Goal: Task Accomplishment & Management: Manage account settings

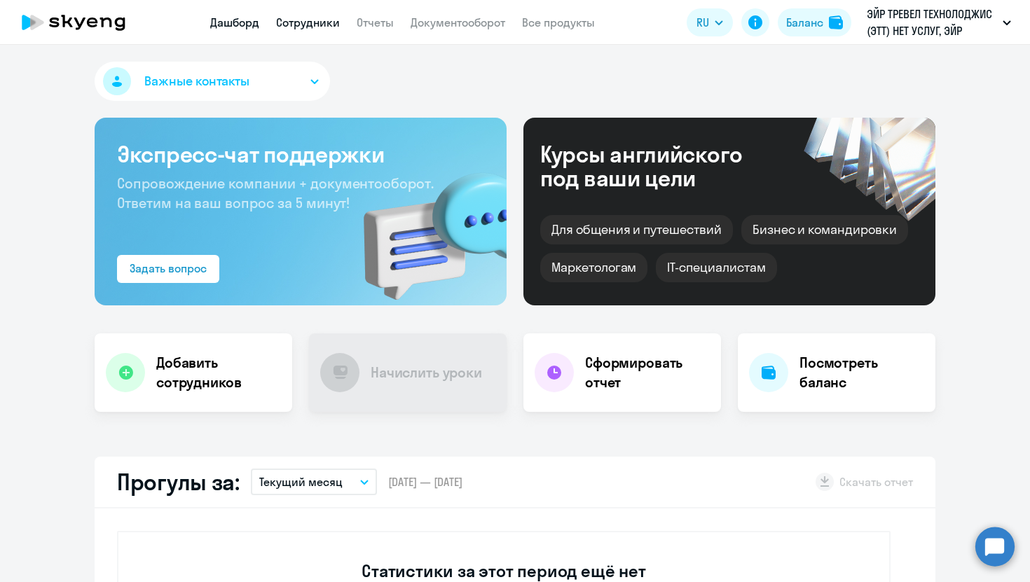
click at [288, 25] on link "Сотрудники" at bounding box center [308, 22] width 64 height 14
select select "30"
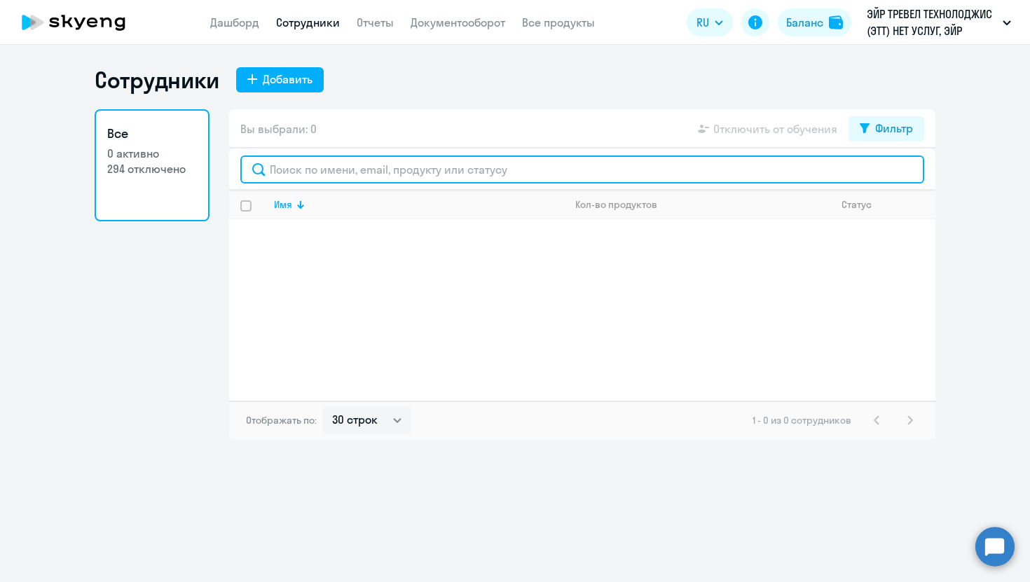
click at [331, 167] on input "text" at bounding box center [582, 170] width 684 height 28
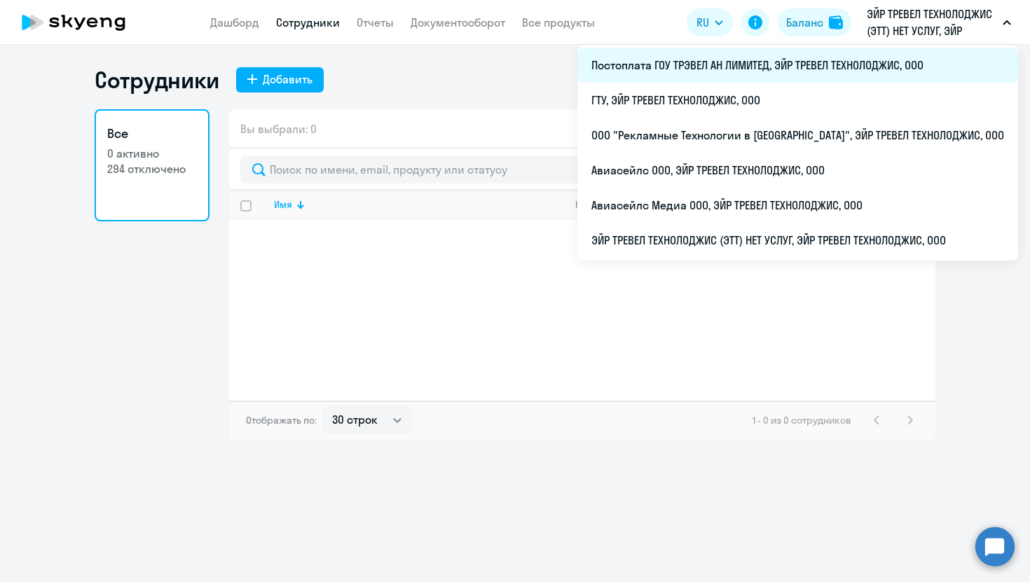
click at [770, 65] on li "Постоплата ГОУ ТРЭВЕЛ АН ЛИМИТЕД, ЭЙР ТРЕВЕЛ ТЕХНОЛОДЖИС, ООО" at bounding box center [797, 65] width 441 height 35
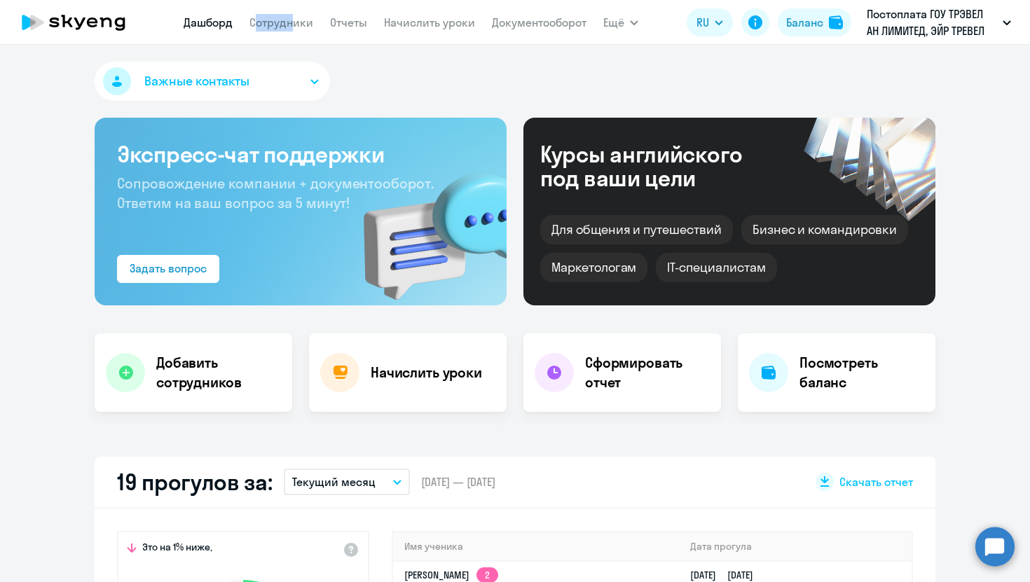
click at [285, 14] on app-menu-item-link "Сотрудники" at bounding box center [281, 23] width 64 height 18
click at [285, 25] on link "Сотрудники" at bounding box center [281, 22] width 64 height 14
select select "30"
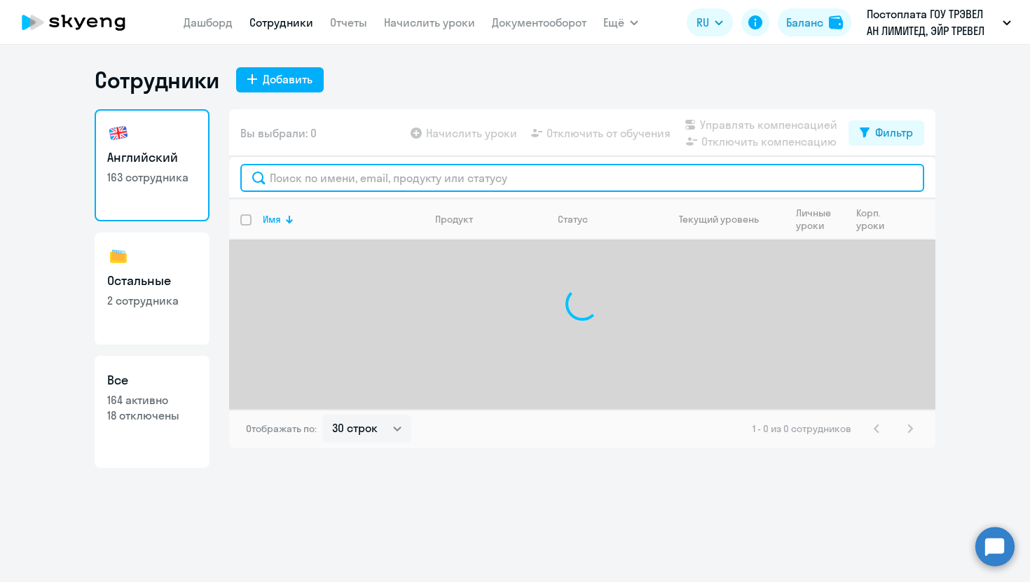
click at [291, 184] on input "text" at bounding box center [582, 178] width 684 height 28
type input "p"
type input "з"
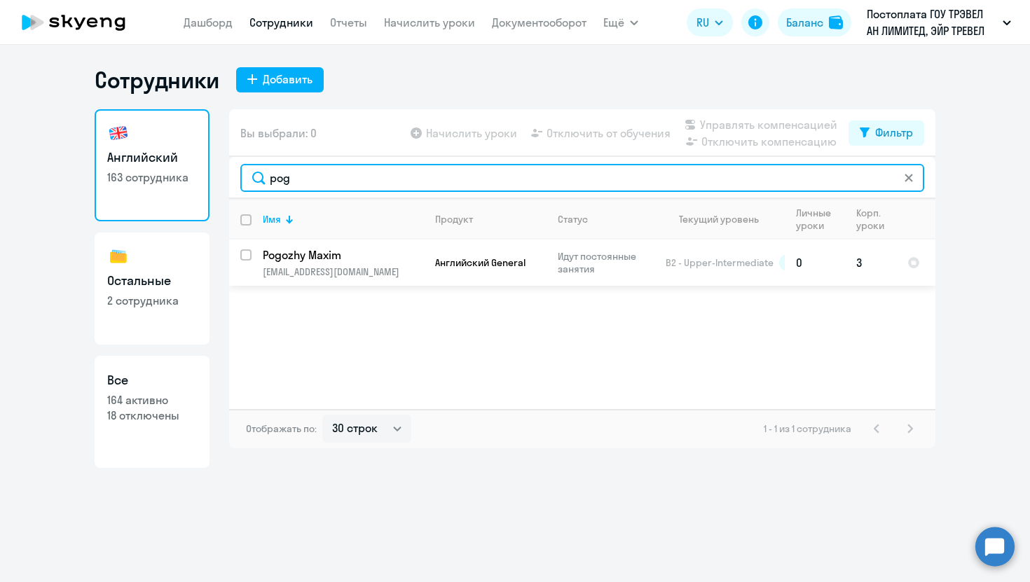
type input "pog"
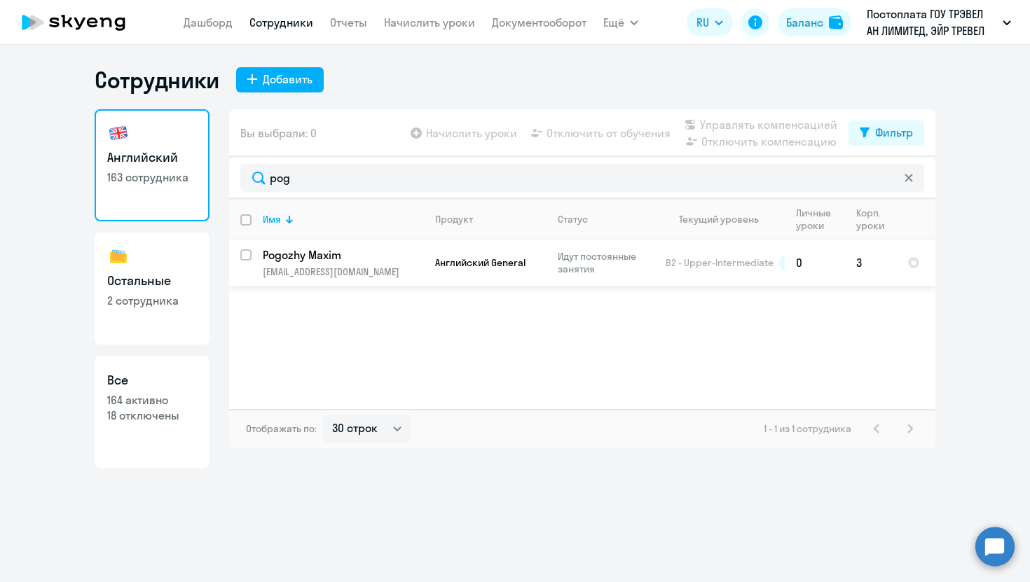
click at [246, 254] on input "select row 5051120" at bounding box center [254, 263] width 28 height 28
checkbox input "true"
click at [614, 134] on span "Отключить от обучения" at bounding box center [608, 133] width 124 height 17
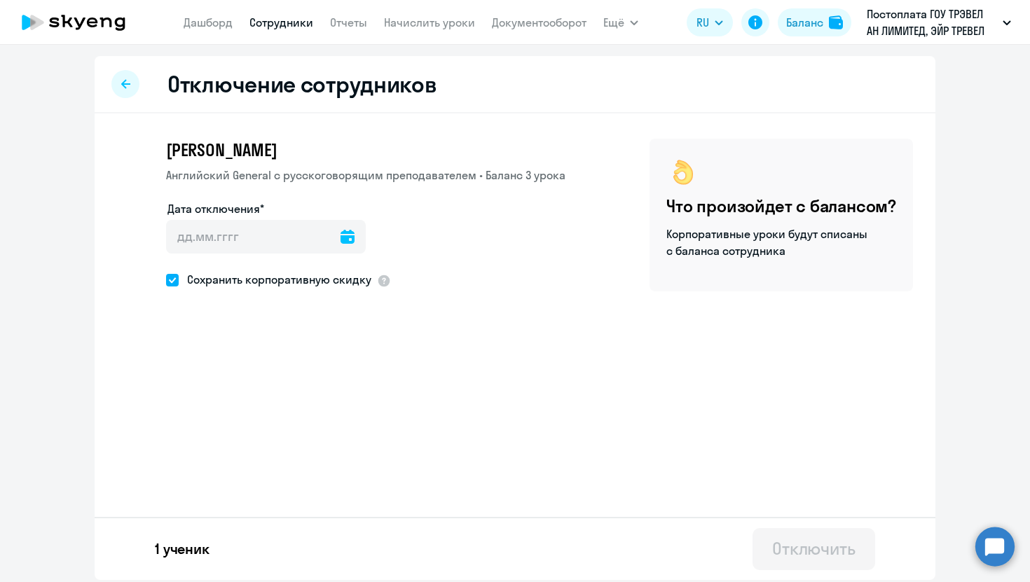
click at [340, 235] on icon at bounding box center [347, 237] width 14 height 14
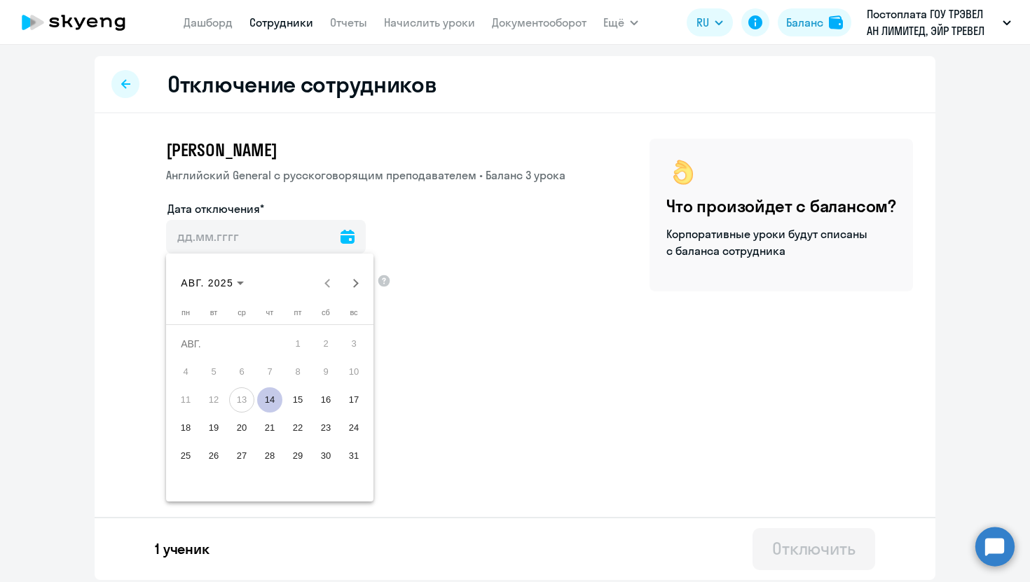
click at [273, 394] on span "14" at bounding box center [269, 399] width 25 height 25
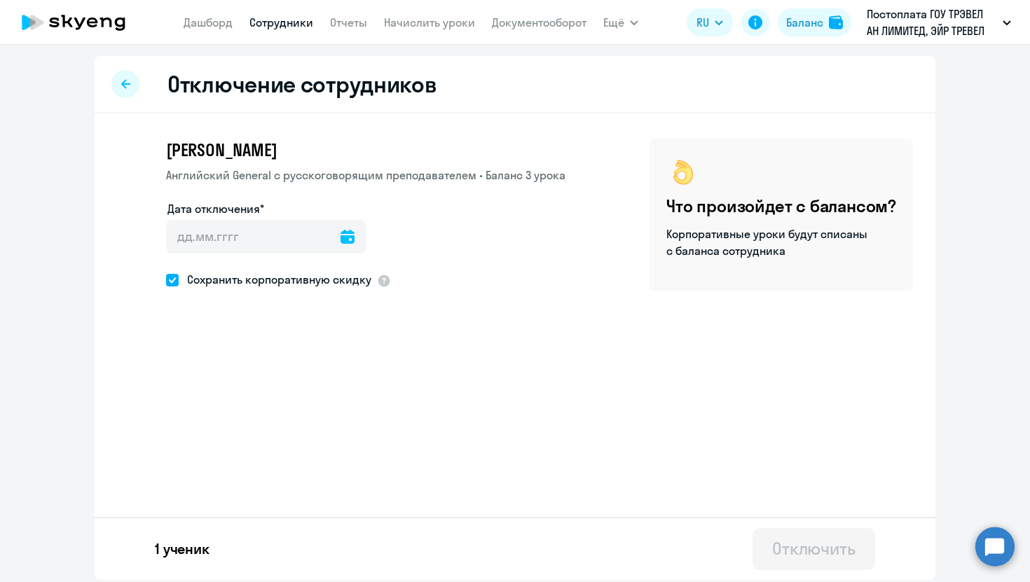
type input "[DATE]"
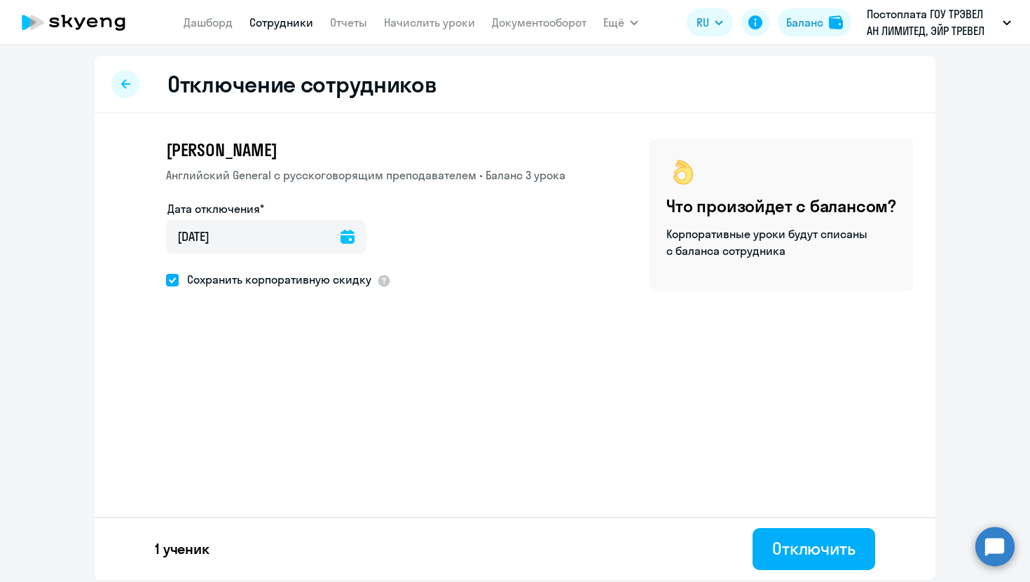
click at [198, 278] on span "Сохранить корпоративную скидку" at bounding box center [275, 279] width 193 height 17
click at [166, 279] on input "Сохранить корпоративную скидку" at bounding box center [165, 279] width 1 height 1
checkbox input "false"
click at [779, 536] on button "Отключить" at bounding box center [813, 549] width 123 height 42
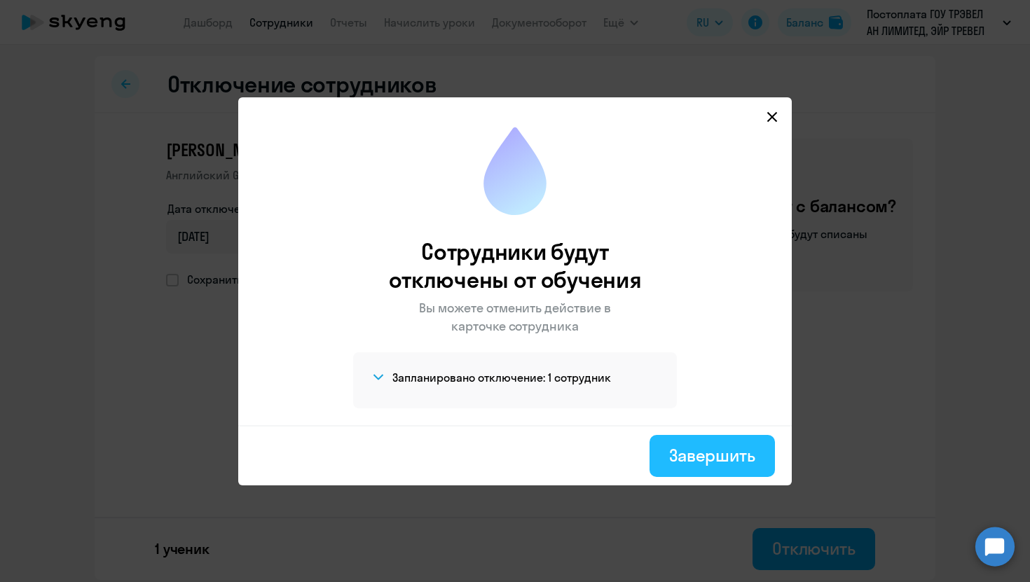
click at [728, 463] on div "Завершить" at bounding box center [712, 455] width 86 height 22
select select "30"
